Goal: Task Accomplishment & Management: Use online tool/utility

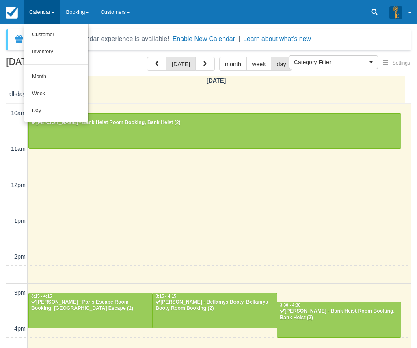
select select
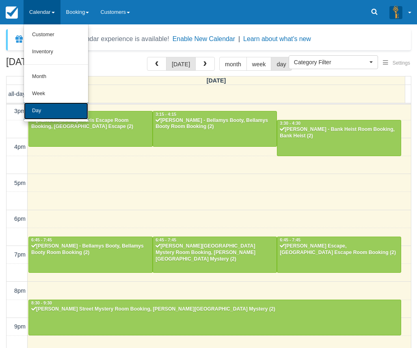
click at [36, 110] on link "Day" at bounding box center [56, 110] width 64 height 17
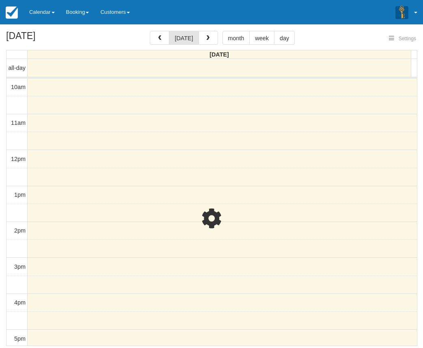
select select
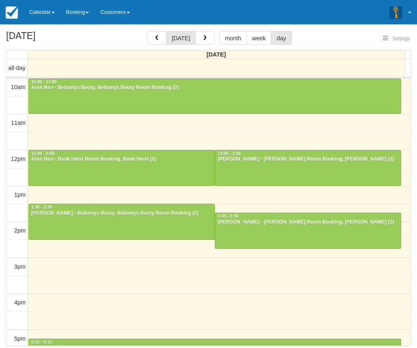
select select
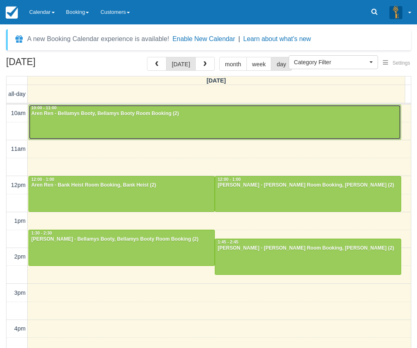
click at [68, 128] on div at bounding box center [215, 122] width 372 height 35
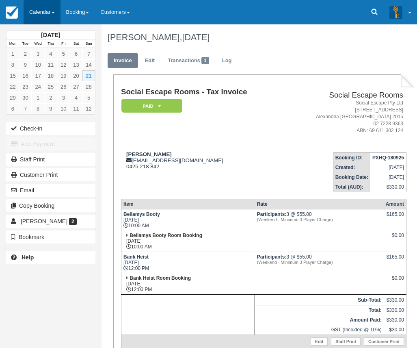
click at [41, 10] on link "Calendar" at bounding box center [42, 12] width 37 height 24
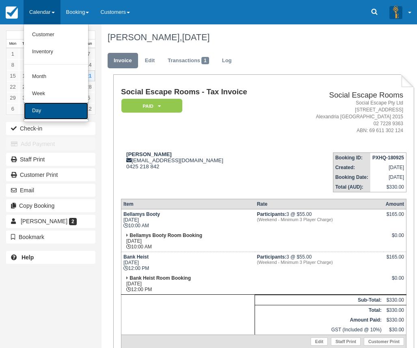
click at [41, 106] on link "Day" at bounding box center [56, 110] width 64 height 17
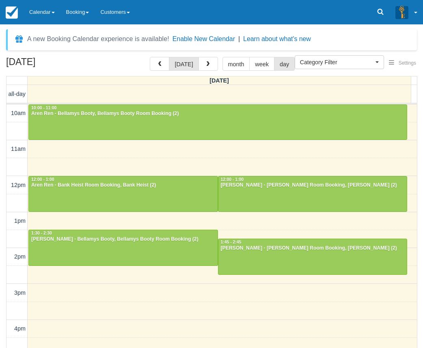
select select
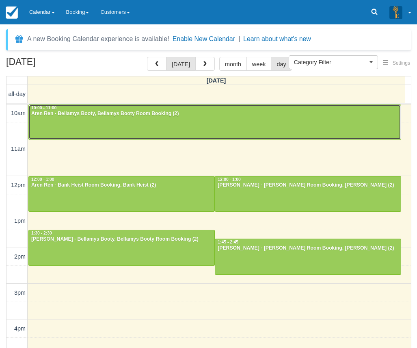
click at [80, 123] on div at bounding box center [215, 122] width 372 height 35
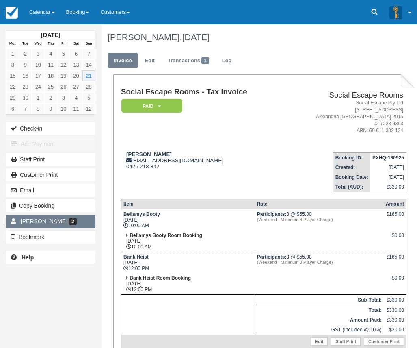
click at [32, 218] on span "[PERSON_NAME]" at bounding box center [44, 221] width 47 height 7
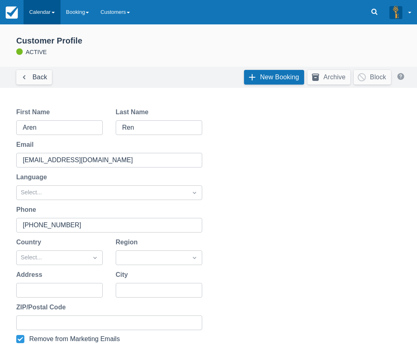
click at [45, 8] on link "Calendar" at bounding box center [42, 12] width 37 height 24
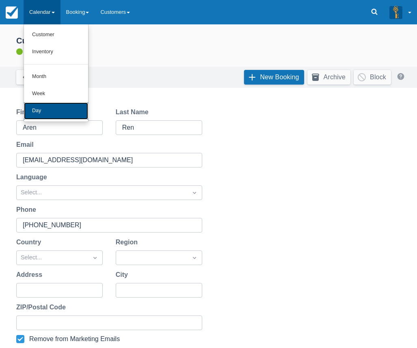
click at [37, 110] on link "Day" at bounding box center [56, 110] width 64 height 17
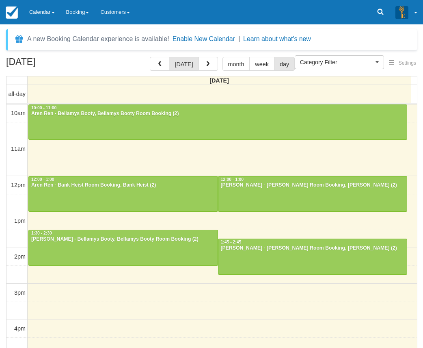
select select
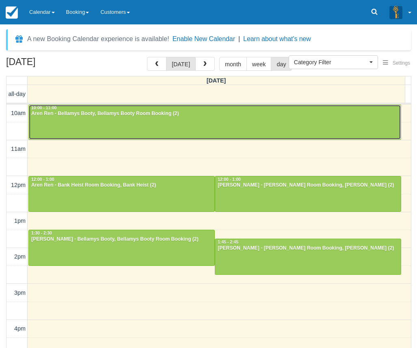
click at [121, 118] on div at bounding box center [215, 122] width 372 height 35
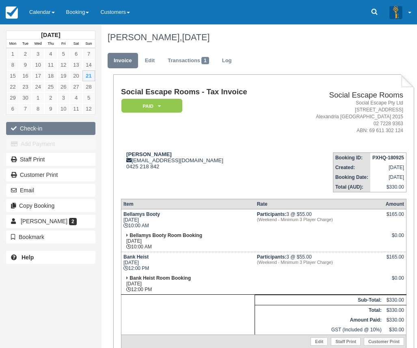
click at [29, 127] on button "Check-in" at bounding box center [50, 128] width 89 height 13
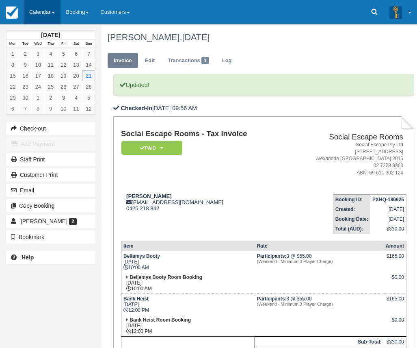
click at [45, 17] on link "Calendar" at bounding box center [42, 12] width 37 height 24
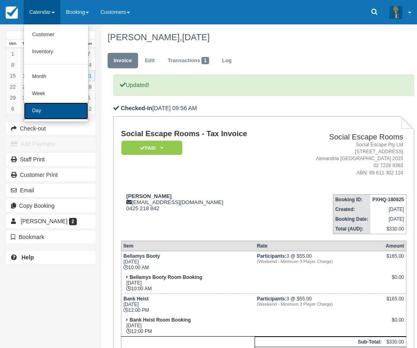
click at [53, 105] on link "Day" at bounding box center [56, 110] width 64 height 17
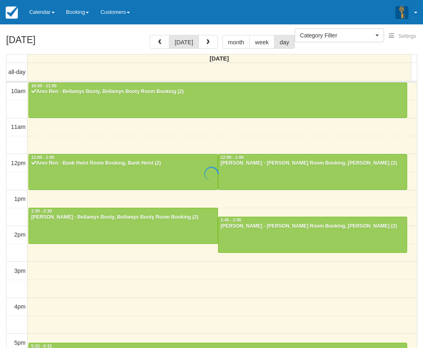
select select
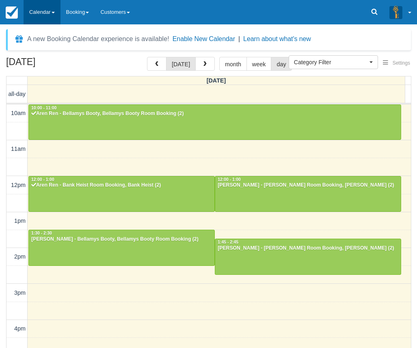
click at [50, 13] on link "Calendar" at bounding box center [42, 12] width 37 height 24
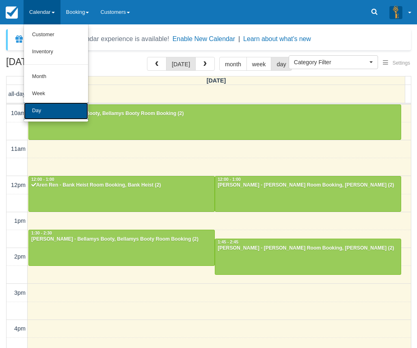
click at [43, 108] on link "Day" at bounding box center [56, 110] width 64 height 17
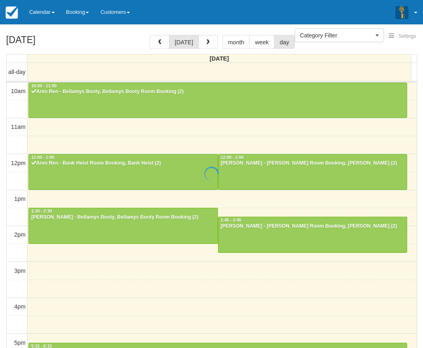
select select
